Goal: Navigation & Orientation: Find specific page/section

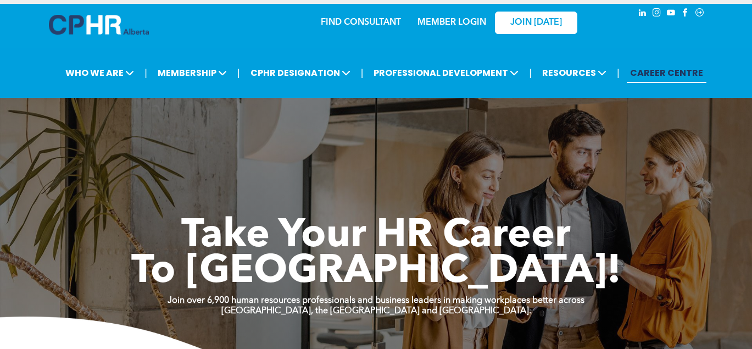
scroll to position [35, 0]
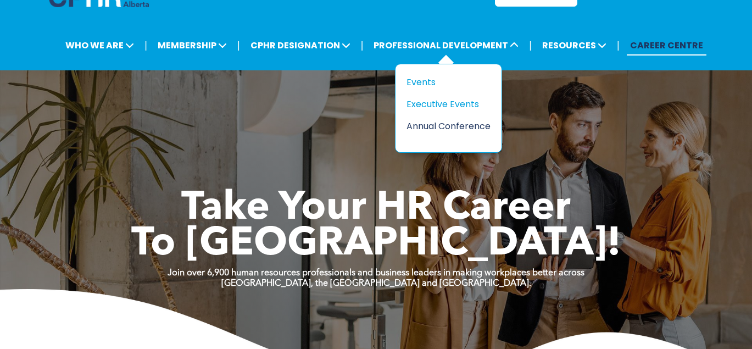
click at [457, 126] on div "Annual Conference" at bounding box center [444, 126] width 76 height 14
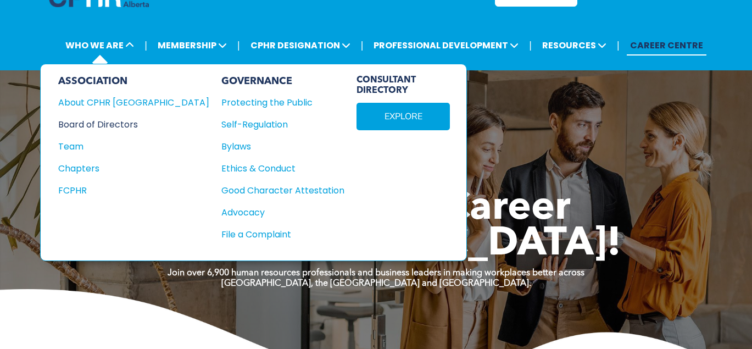
click at [102, 129] on div "Board of Directors" at bounding box center [126, 125] width 136 height 14
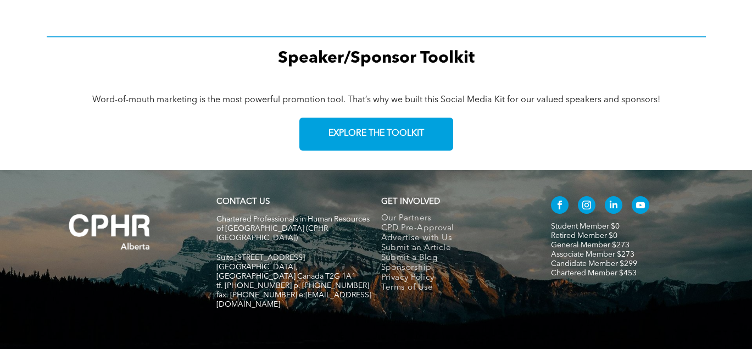
scroll to position [1703, 0]
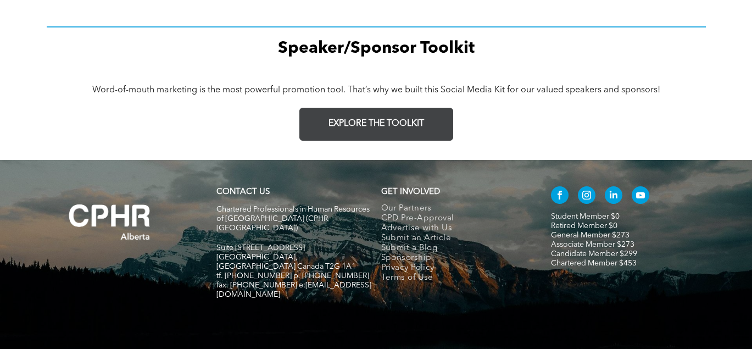
click at [381, 119] on span "EXPLORE THE TOOLKIT" at bounding box center [376, 124] width 96 height 10
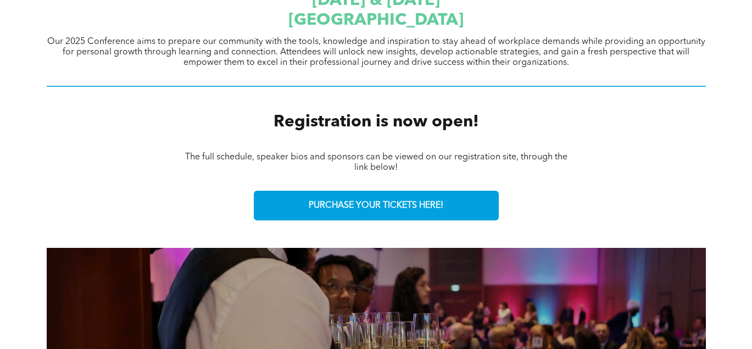
scroll to position [449, 0]
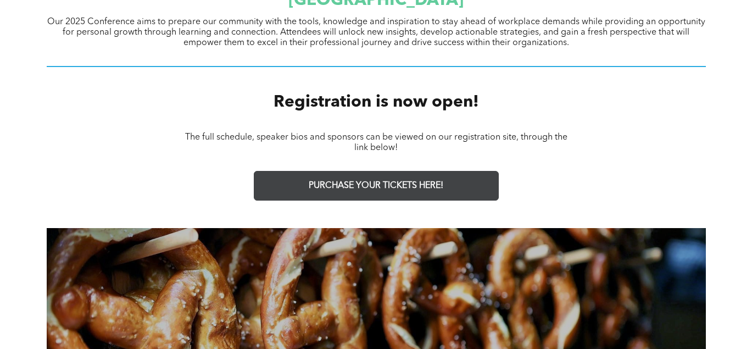
click at [355, 183] on span "PURCHASE YOUR TICKETS HERE!" at bounding box center [376, 186] width 135 height 10
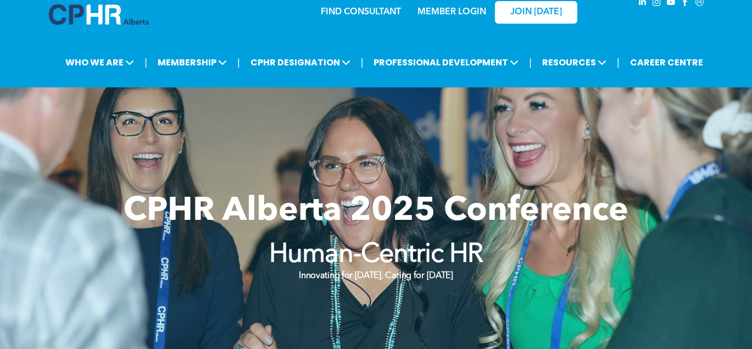
scroll to position [0, 0]
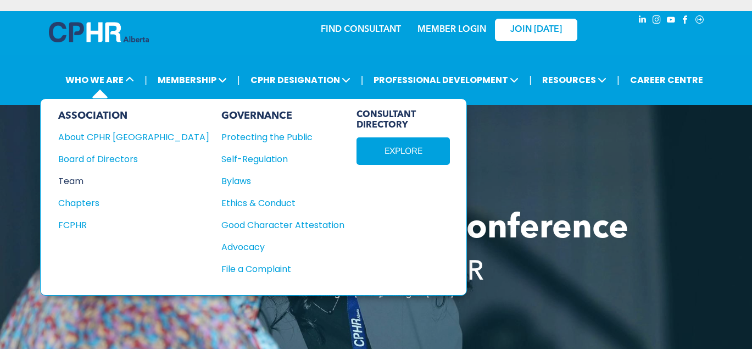
click at [85, 181] on div "Team" at bounding box center [126, 181] width 136 height 14
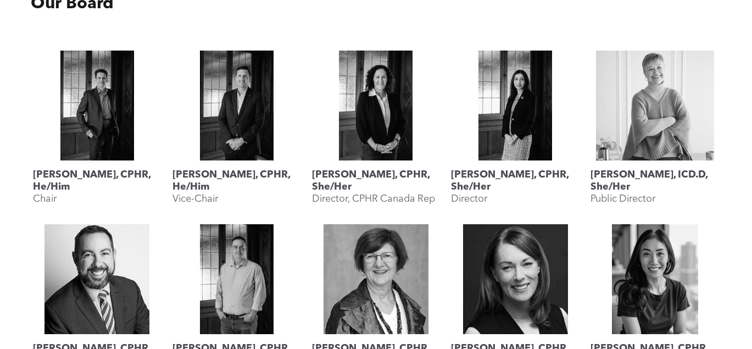
scroll to position [508, 0]
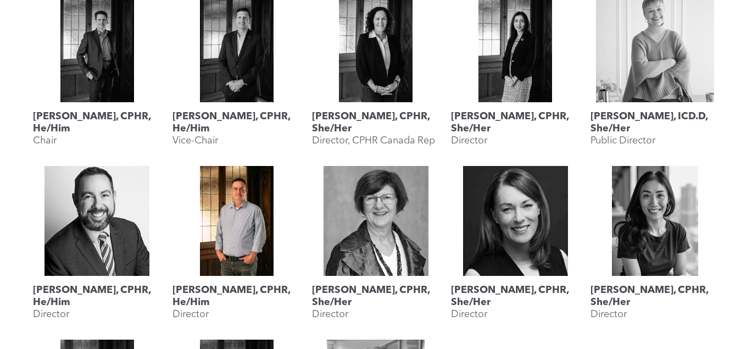
click at [238, 234] on link "Rob Dombowsky, CPHR, He/Him" at bounding box center [236, 221] width 129 height 110
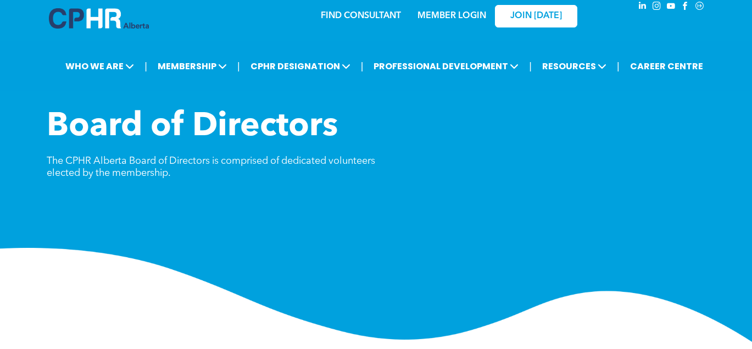
scroll to position [0, 0]
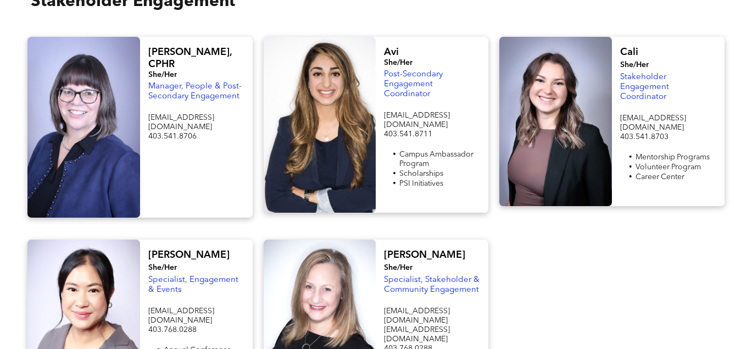
scroll to position [657, 0]
